Goal: Transaction & Acquisition: Purchase product/service

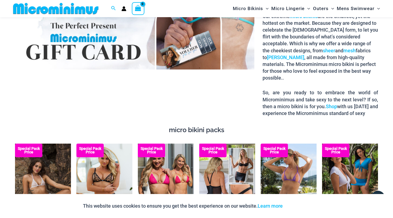
scroll to position [933, 0]
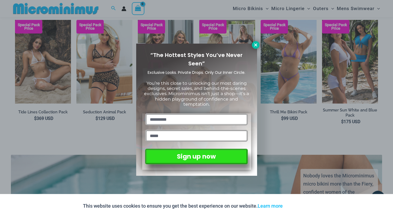
click at [257, 46] on icon at bounding box center [255, 44] width 3 height 3
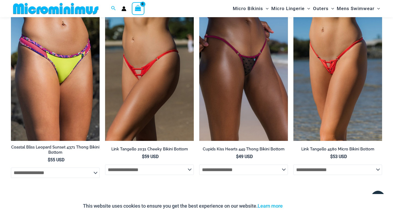
scroll to position [1308, 0]
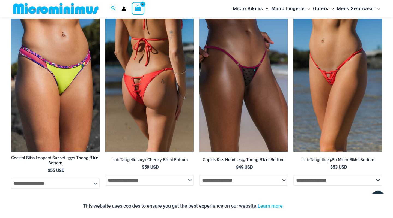
click at [160, 90] on img at bounding box center [149, 85] width 89 height 133
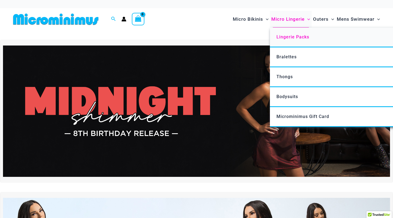
click at [293, 37] on span "Lingerie Packs" at bounding box center [293, 36] width 33 height 5
